Goal: Check status

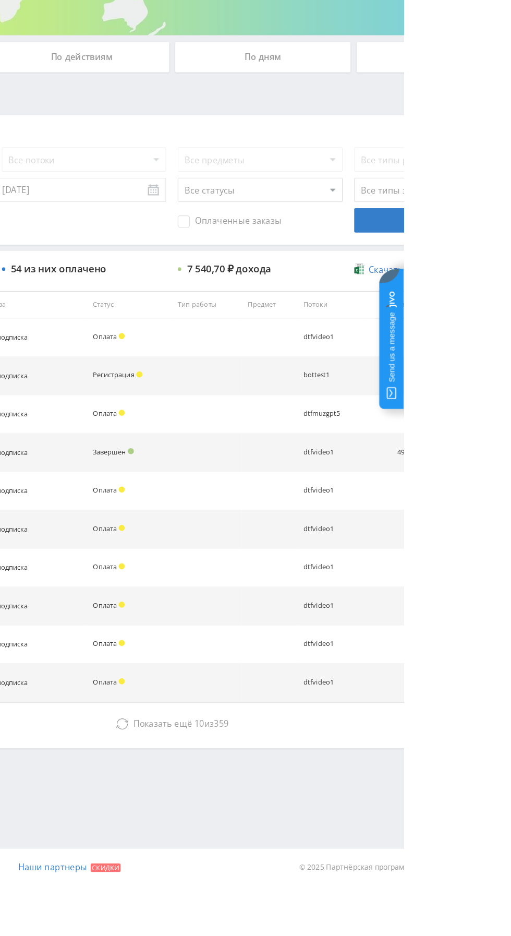
click at [261, 708] on td "Оплата" at bounding box center [276, 696] width 73 height 33
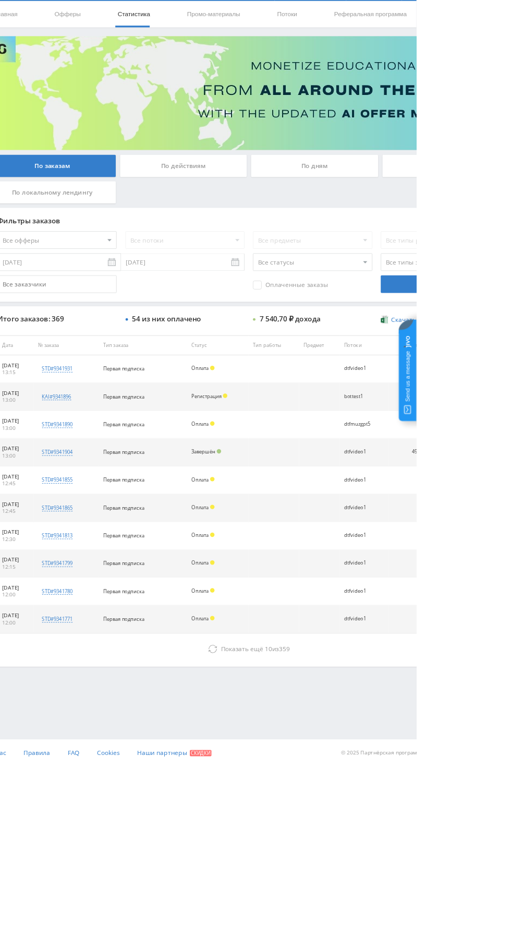
click at [391, 223] on div "По дням" at bounding box center [391, 226] width 150 height 26
click at [0, 0] on input "По дням" at bounding box center [0, 0] width 0 height 0
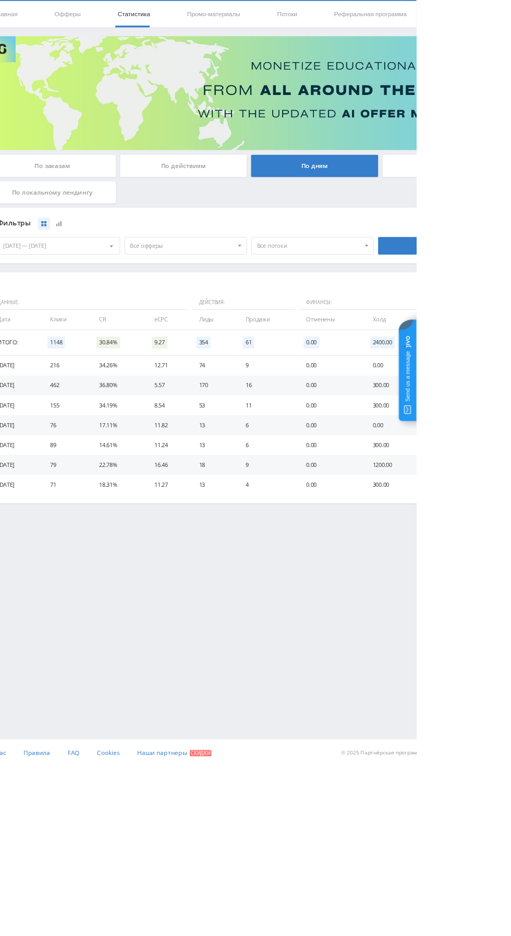
click at [258, 229] on div "По действиям" at bounding box center [236, 226] width 150 height 26
click at [0, 0] on input "По действиям" at bounding box center [0, 0] width 0 height 0
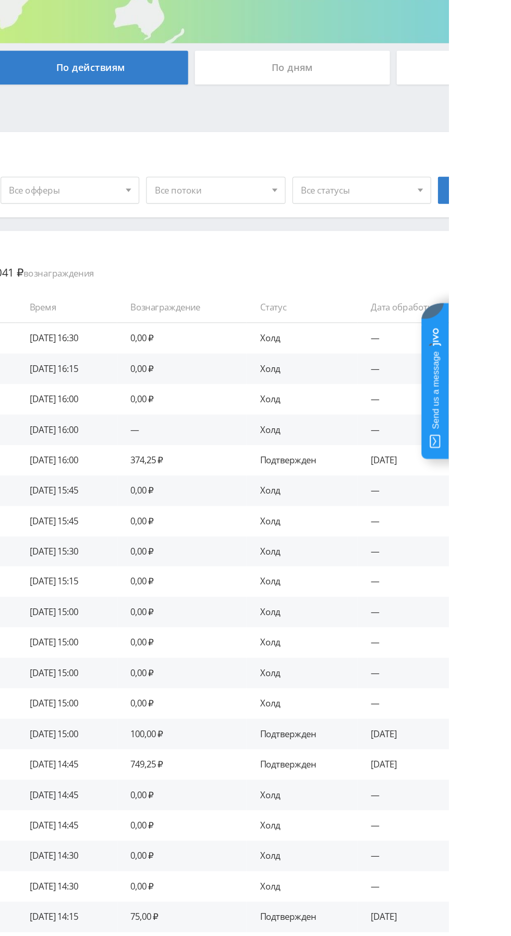
click at [466, 322] on span "Все статусы" at bounding box center [440, 321] width 85 height 20
click at [448, 376] on button "Подтвержден" at bounding box center [444, 369] width 106 height 15
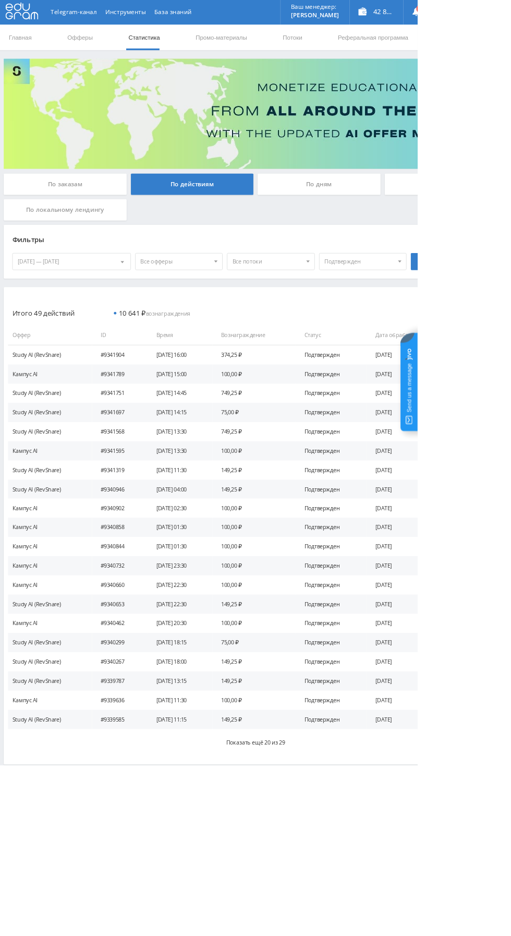
click at [406, 219] on div "По дням" at bounding box center [391, 226] width 150 height 26
click at [0, 0] on input "По дням" at bounding box center [0, 0] width 0 height 0
